Goal: Task Accomplishment & Management: Manage account settings

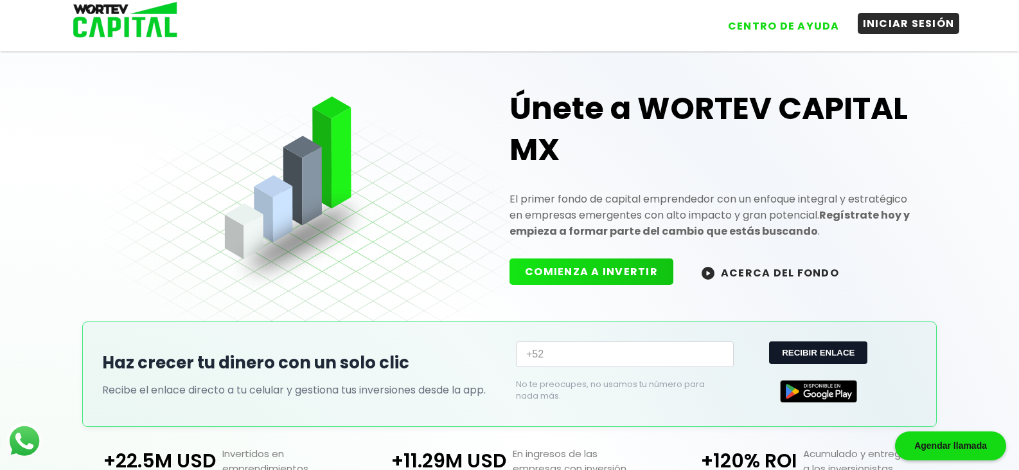
click at [904, 24] on button "INICIAR SESIÓN" at bounding box center [908, 23] width 102 height 21
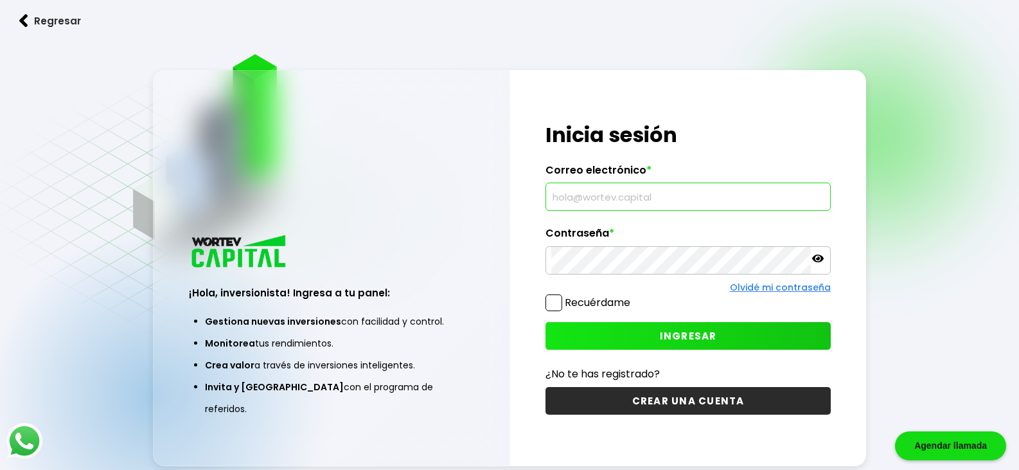
click at [766, 204] on input "text" at bounding box center [687, 196] width 273 height 27
type input "[EMAIL_ADDRESS][DOMAIN_NAME]"
click at [745, 342] on button "INGRESAR" at bounding box center [687, 336] width 285 height 28
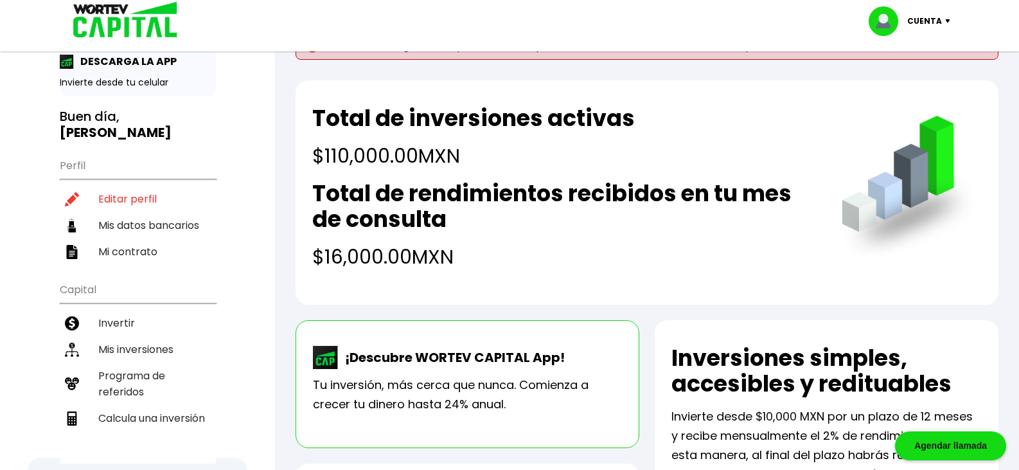
scroll to position [64, 0]
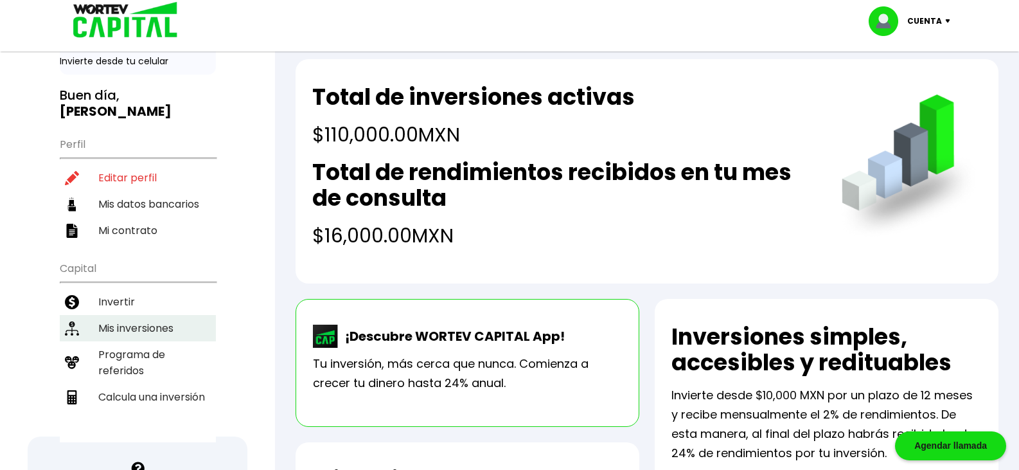
click at [158, 315] on li "Mis inversiones" at bounding box center [138, 328] width 156 height 26
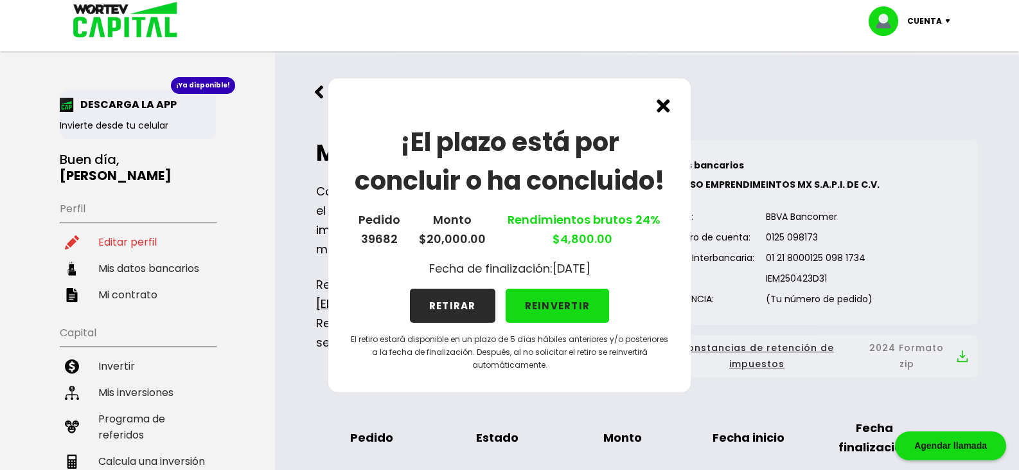
click at [444, 300] on button "RETIRAR" at bounding box center [452, 305] width 85 height 34
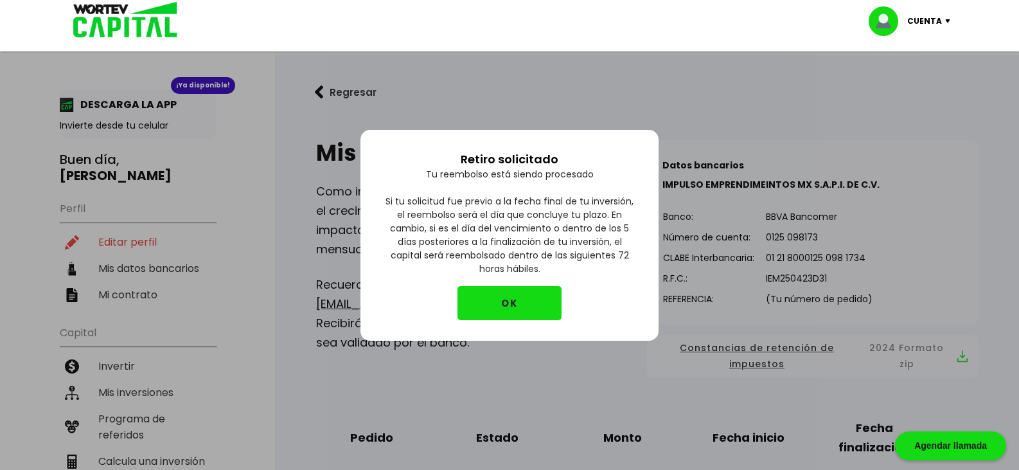
click at [509, 296] on button "OK" at bounding box center [509, 303] width 104 height 34
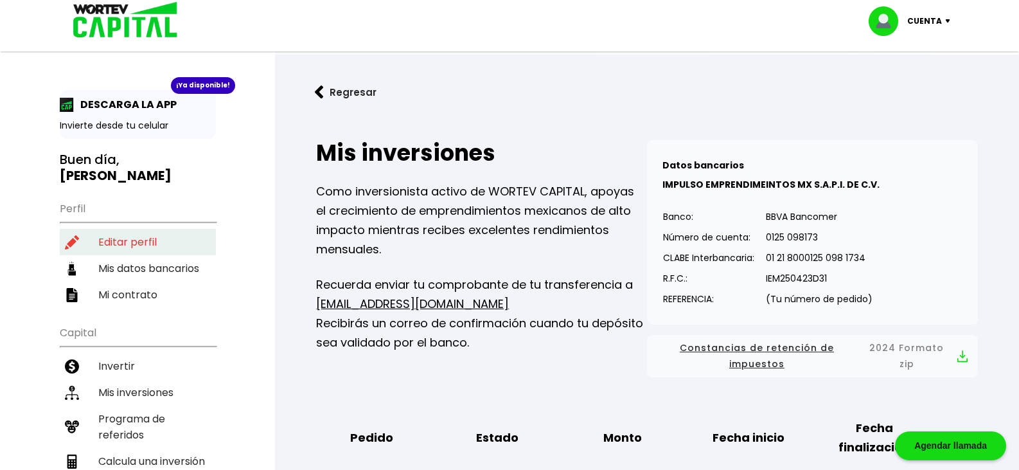
click at [136, 229] on li "Editar perfil" at bounding box center [138, 242] width 156 height 26
select select "Hombre"
select select "Licenciatura"
select select "MO"
select select "Banamex"
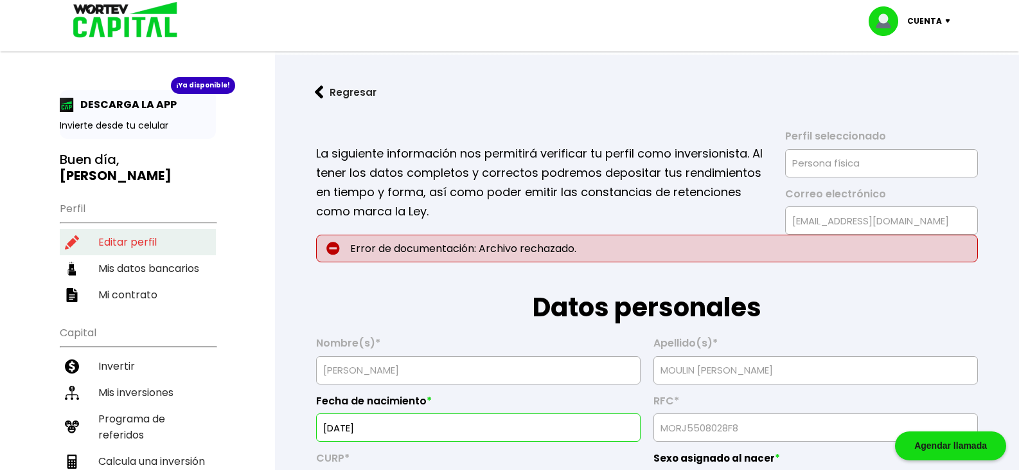
type input "[DATE]"
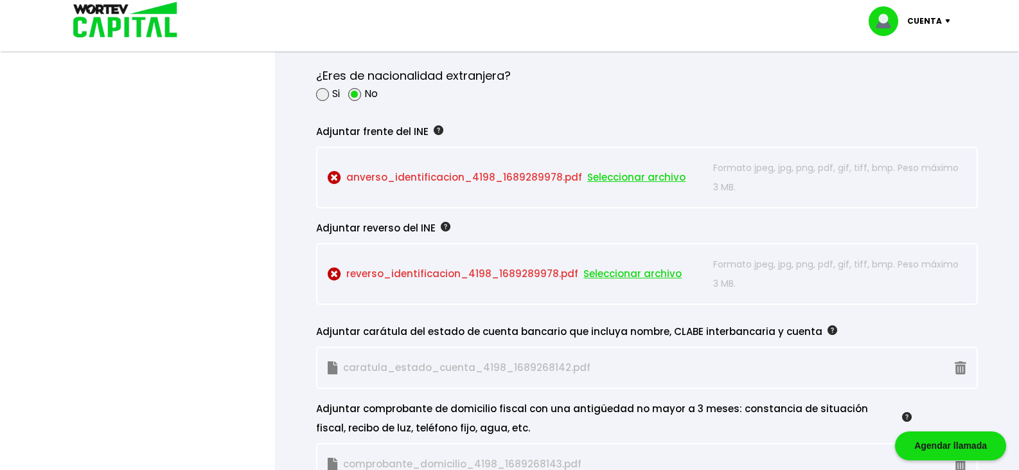
scroll to position [1092, 0]
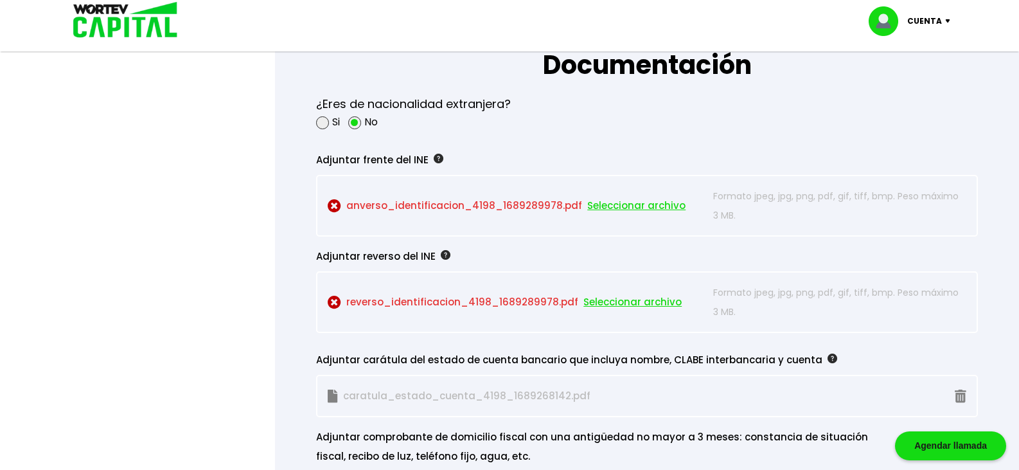
click at [443, 163] on img at bounding box center [439, 159] width 10 height 10
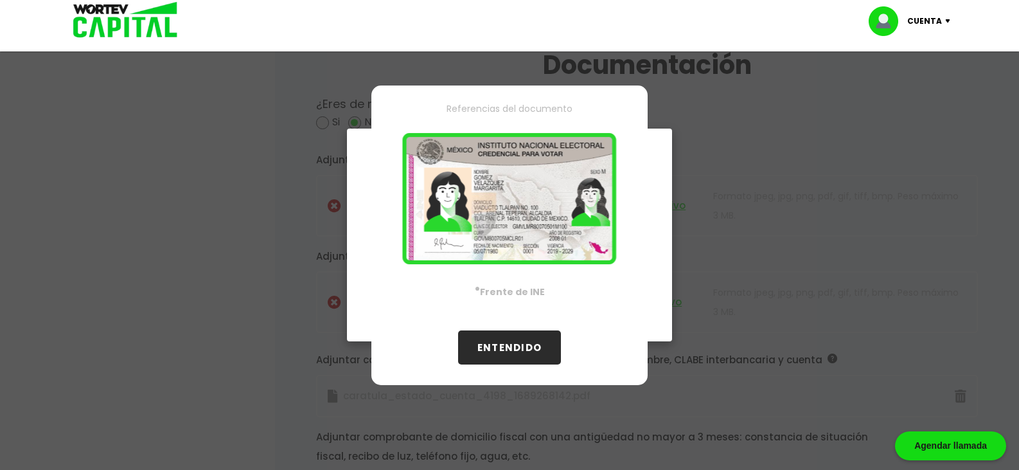
click at [501, 346] on button "ENTENDIDO" at bounding box center [509, 347] width 103 height 34
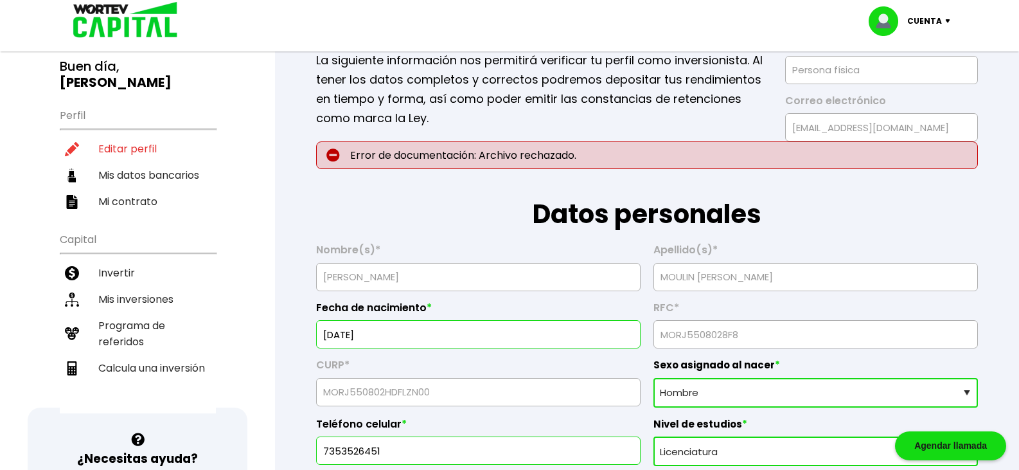
scroll to position [0, 0]
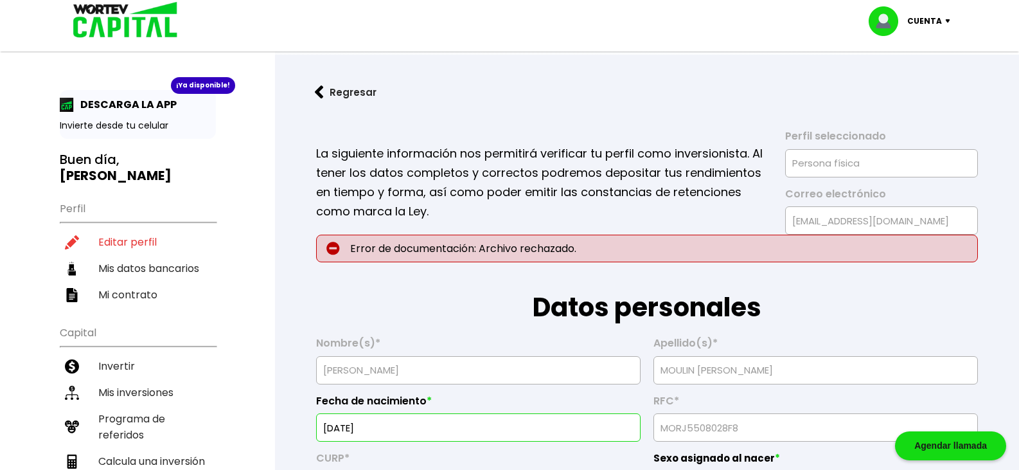
click at [946, 19] on img at bounding box center [950, 21] width 17 height 4
click at [919, 90] on li "Cerrar sesión" at bounding box center [910, 86] width 103 height 26
